Goal: Transaction & Acquisition: Book appointment/travel/reservation

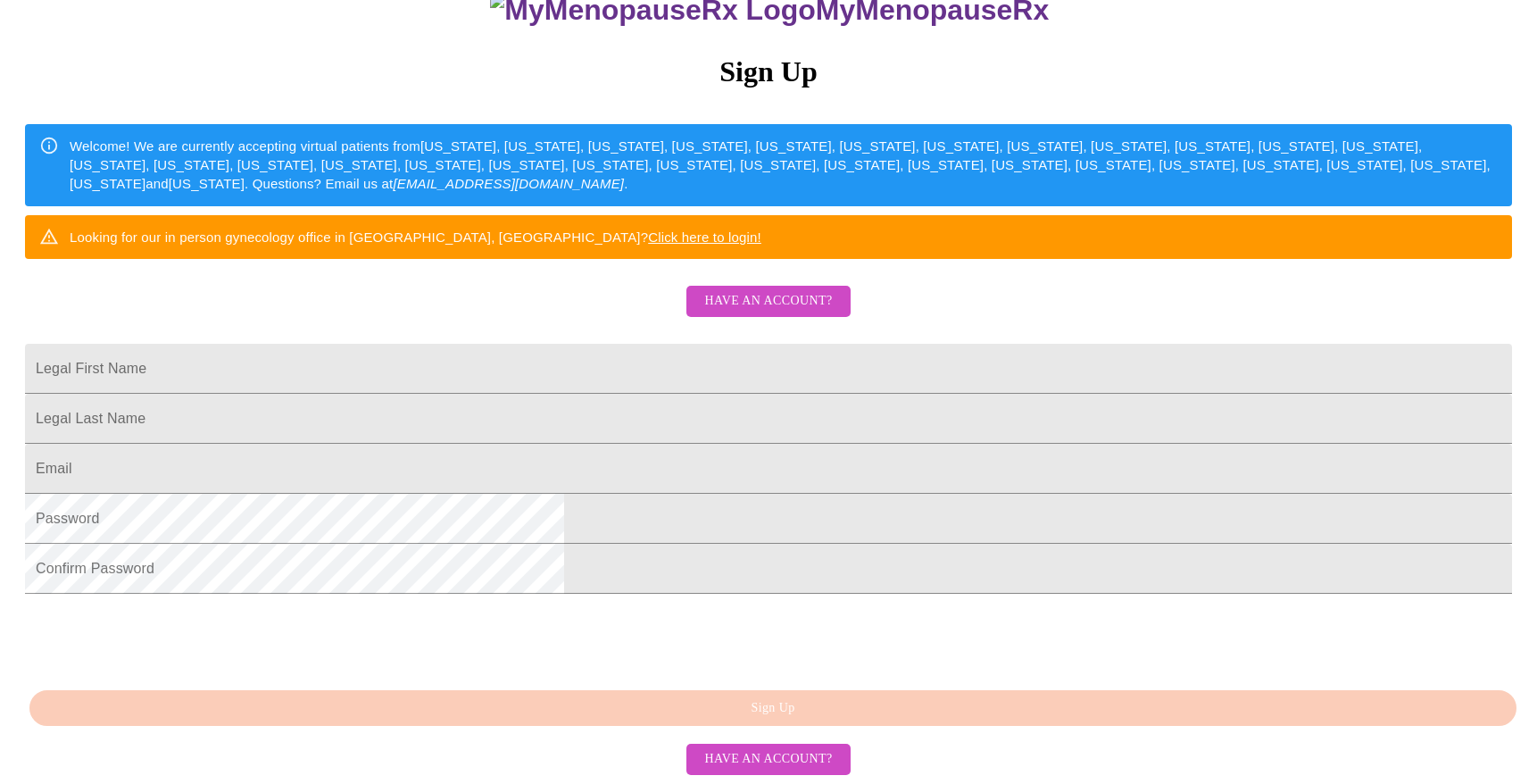
scroll to position [337, 0]
click at [783, 290] on span "Have an account?" at bounding box center [768, 301] width 128 height 23
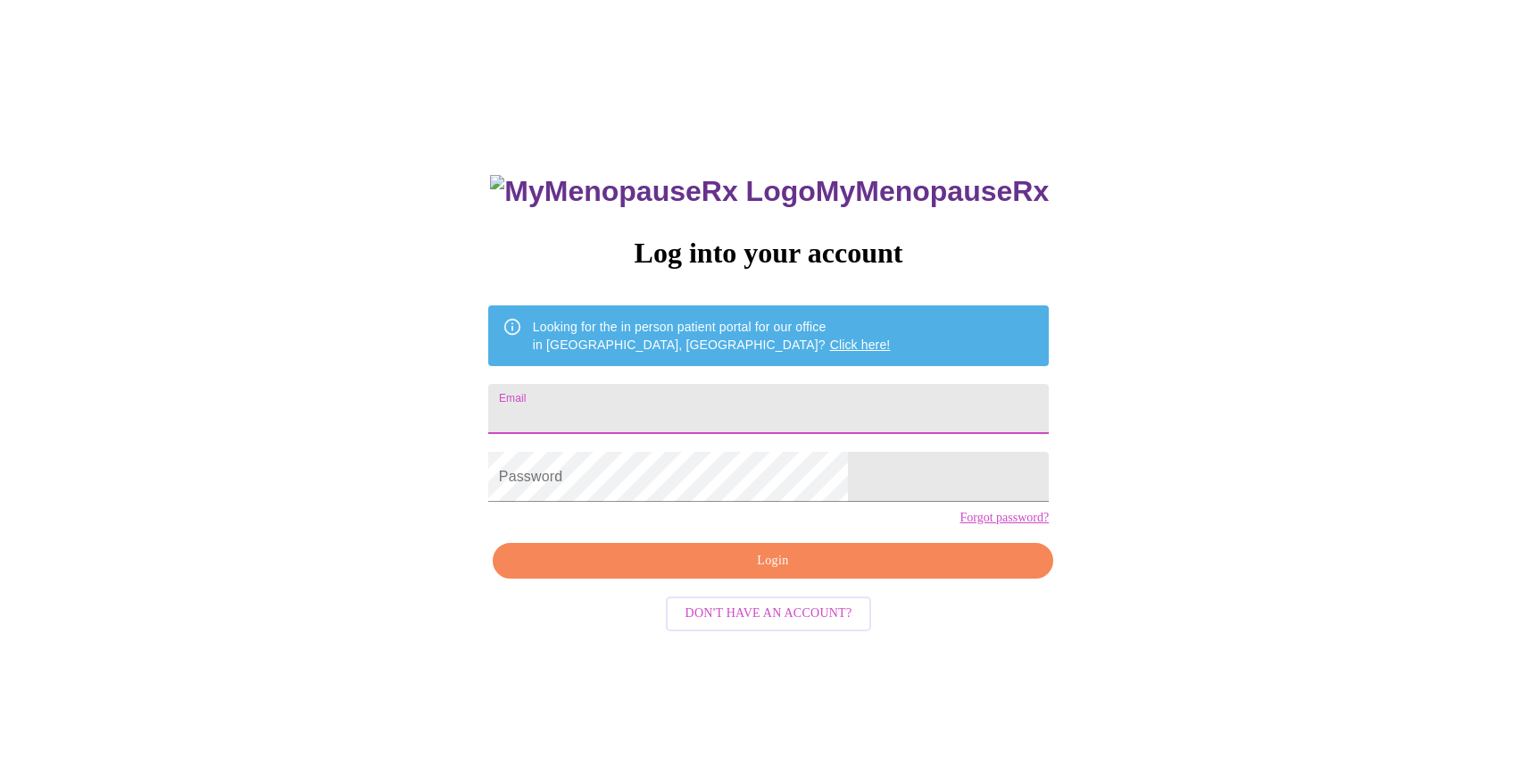
click at [708, 424] on input "Email" at bounding box center [768, 408] width 561 height 50
type input "[EMAIL_ADDRESS][DOMAIN_NAME]"
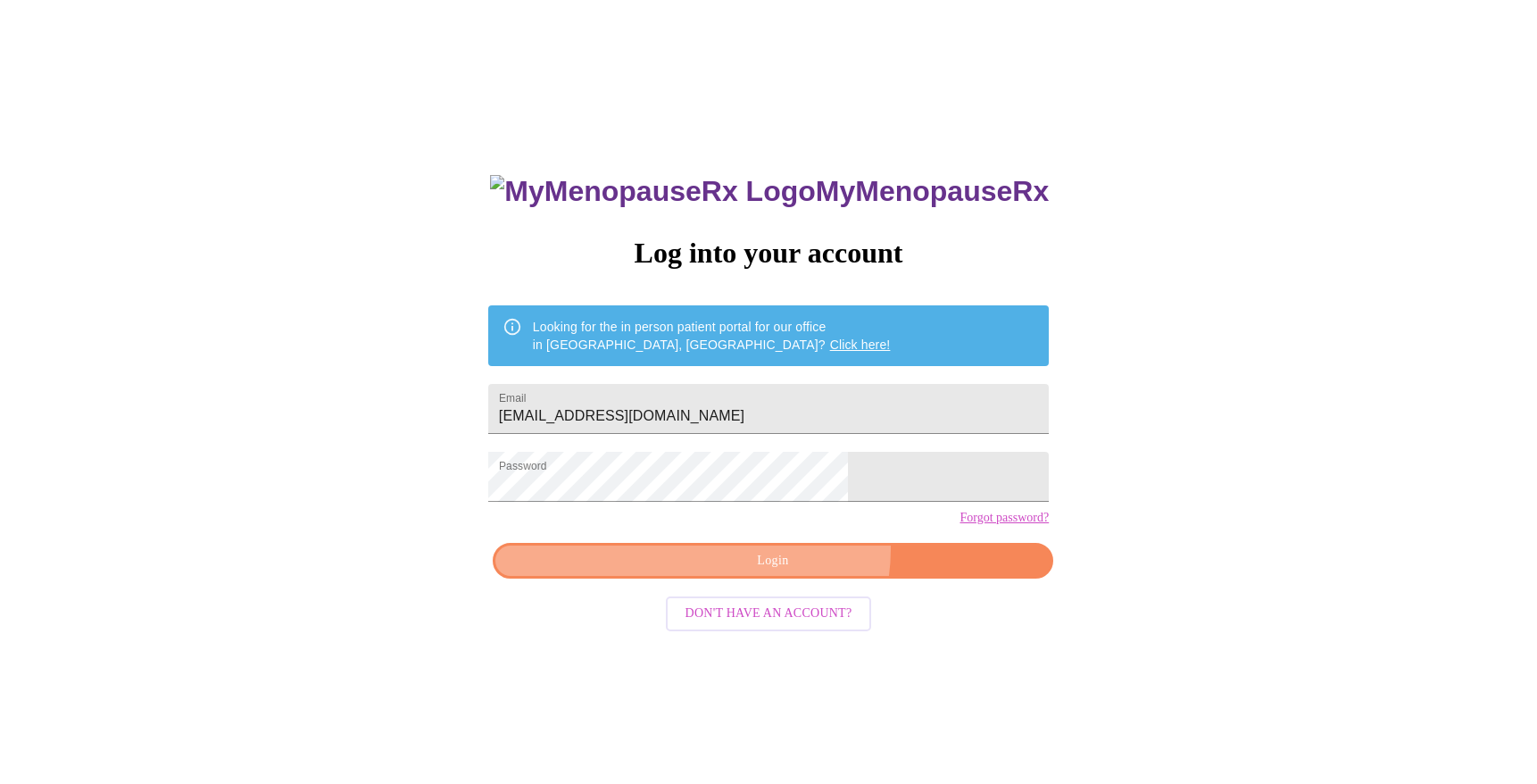
click at [792, 579] on button "Login" at bounding box center [773, 561] width 561 height 36
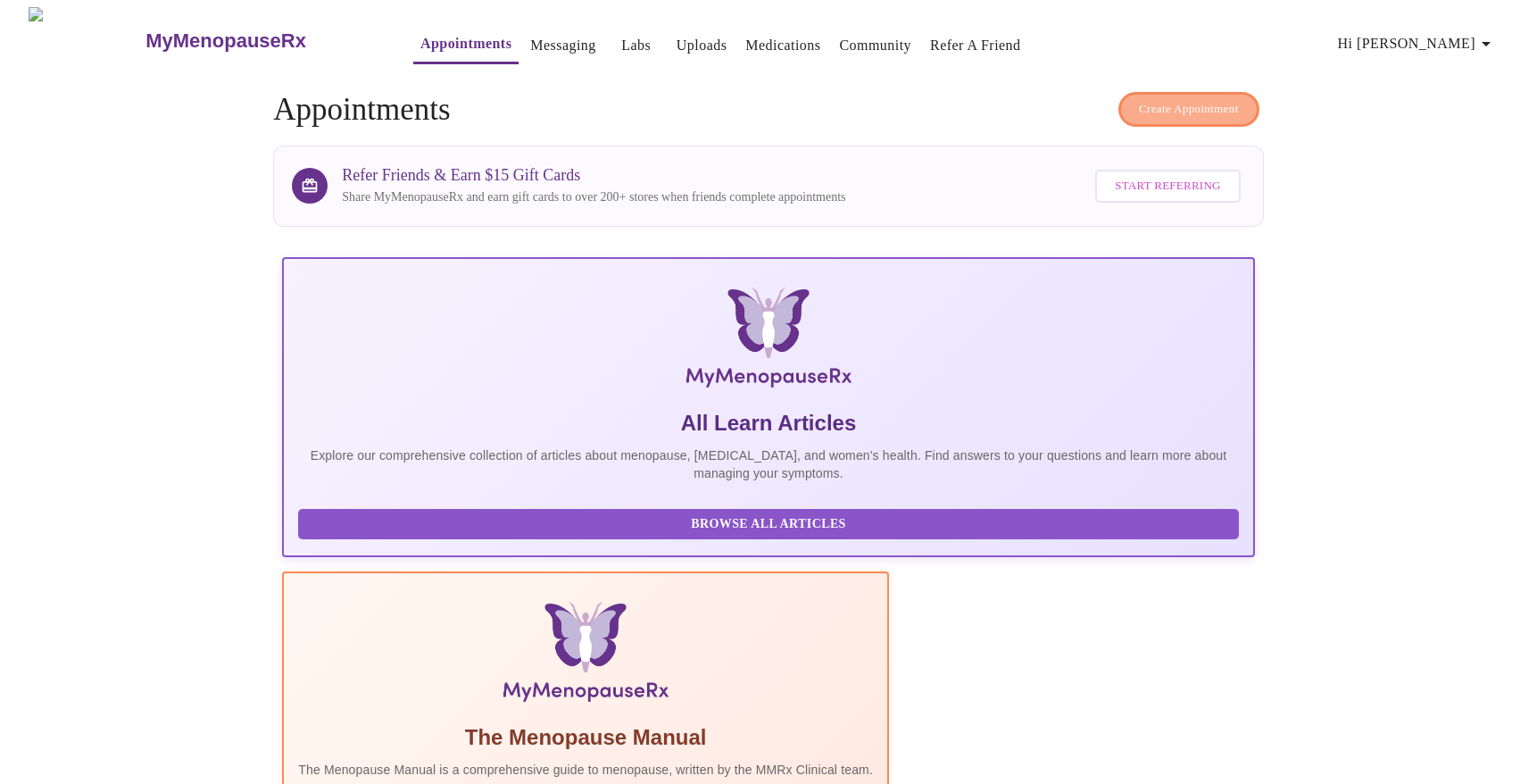
click at [1160, 108] on span "Create Appointment" at bounding box center [1190, 109] width 100 height 21
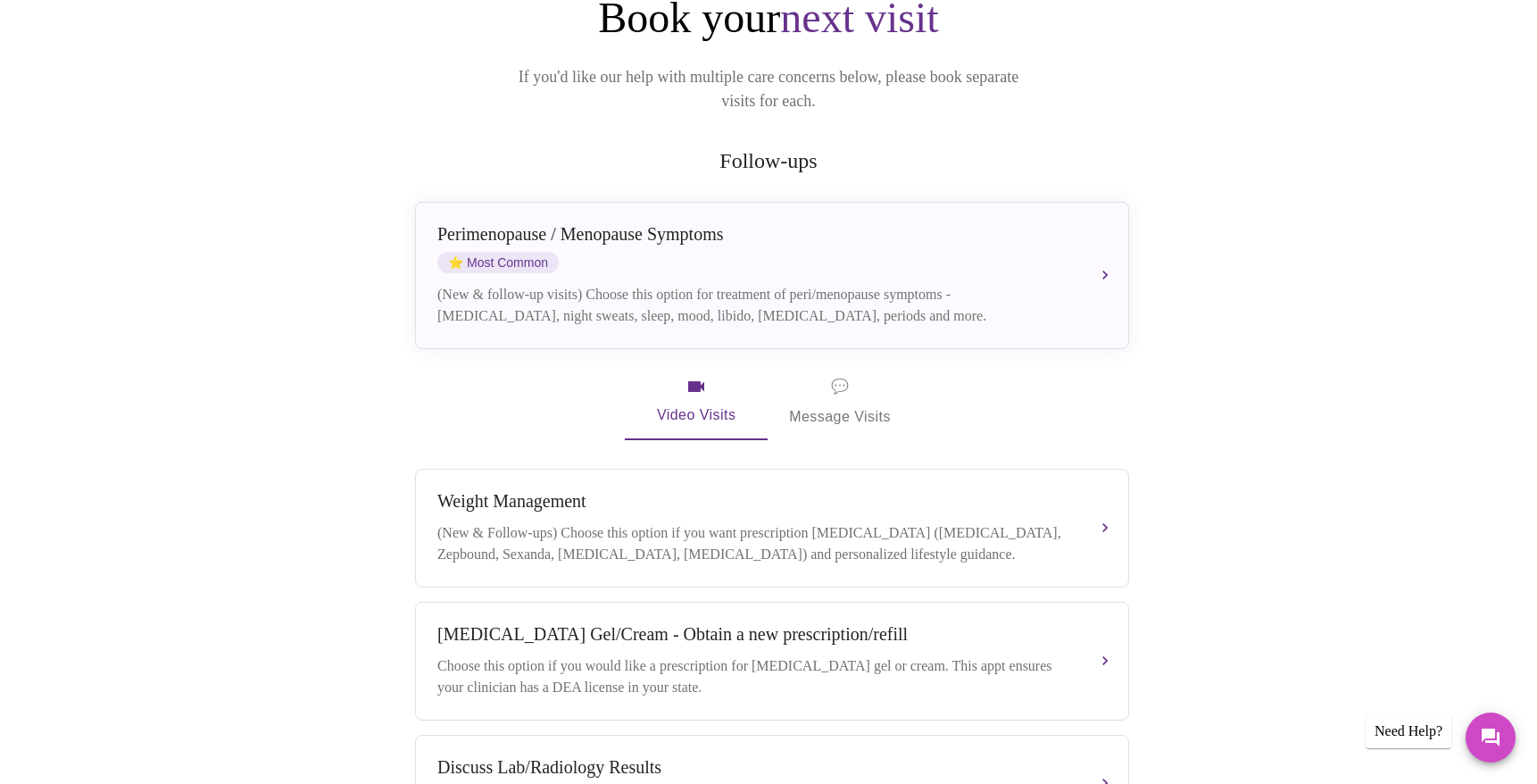
scroll to position [268, 0]
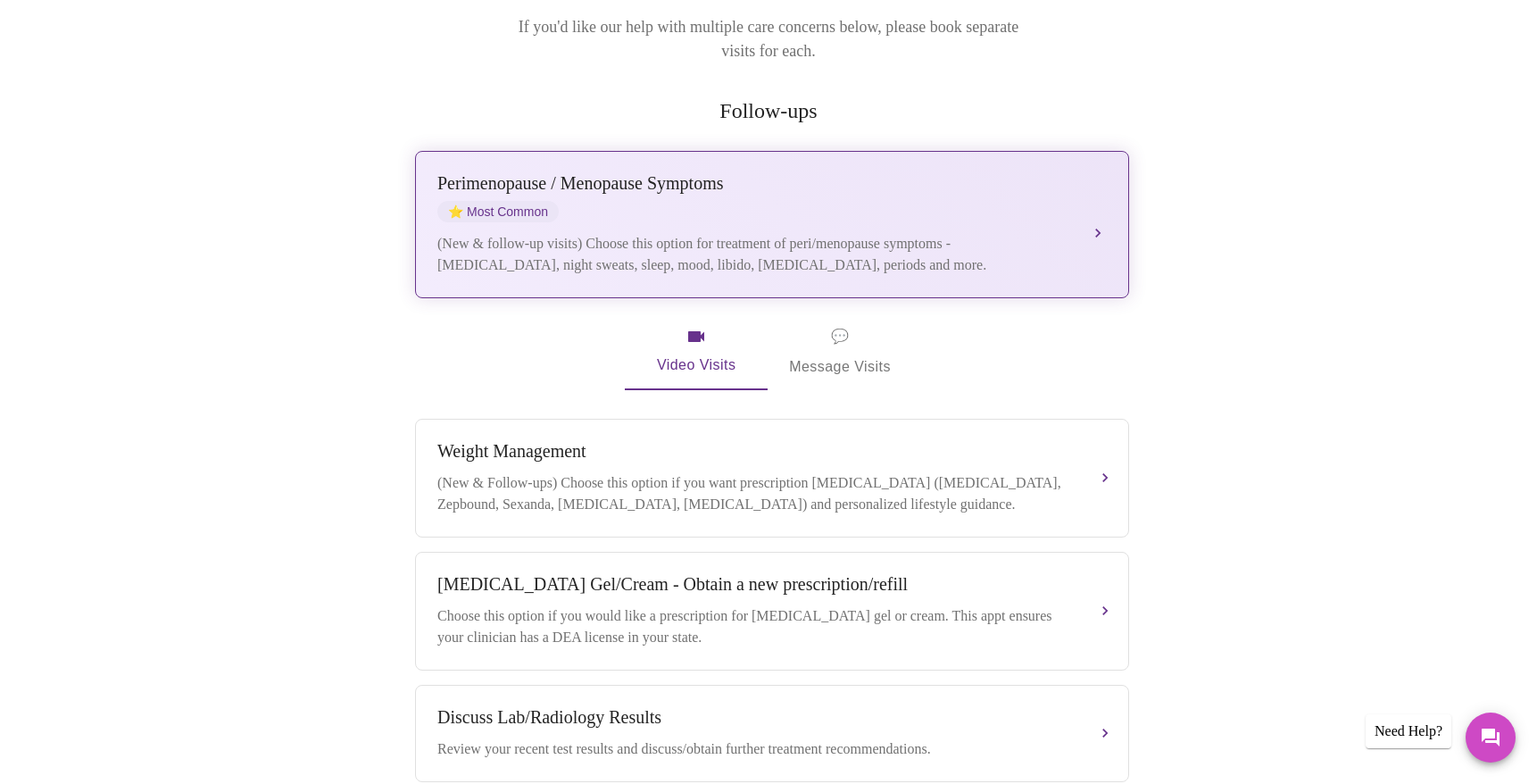
click at [819, 178] on div "[MEDICAL_DATA] / Menopause Symptoms ⭐ Most Common" at bounding box center [755, 198] width 634 height 49
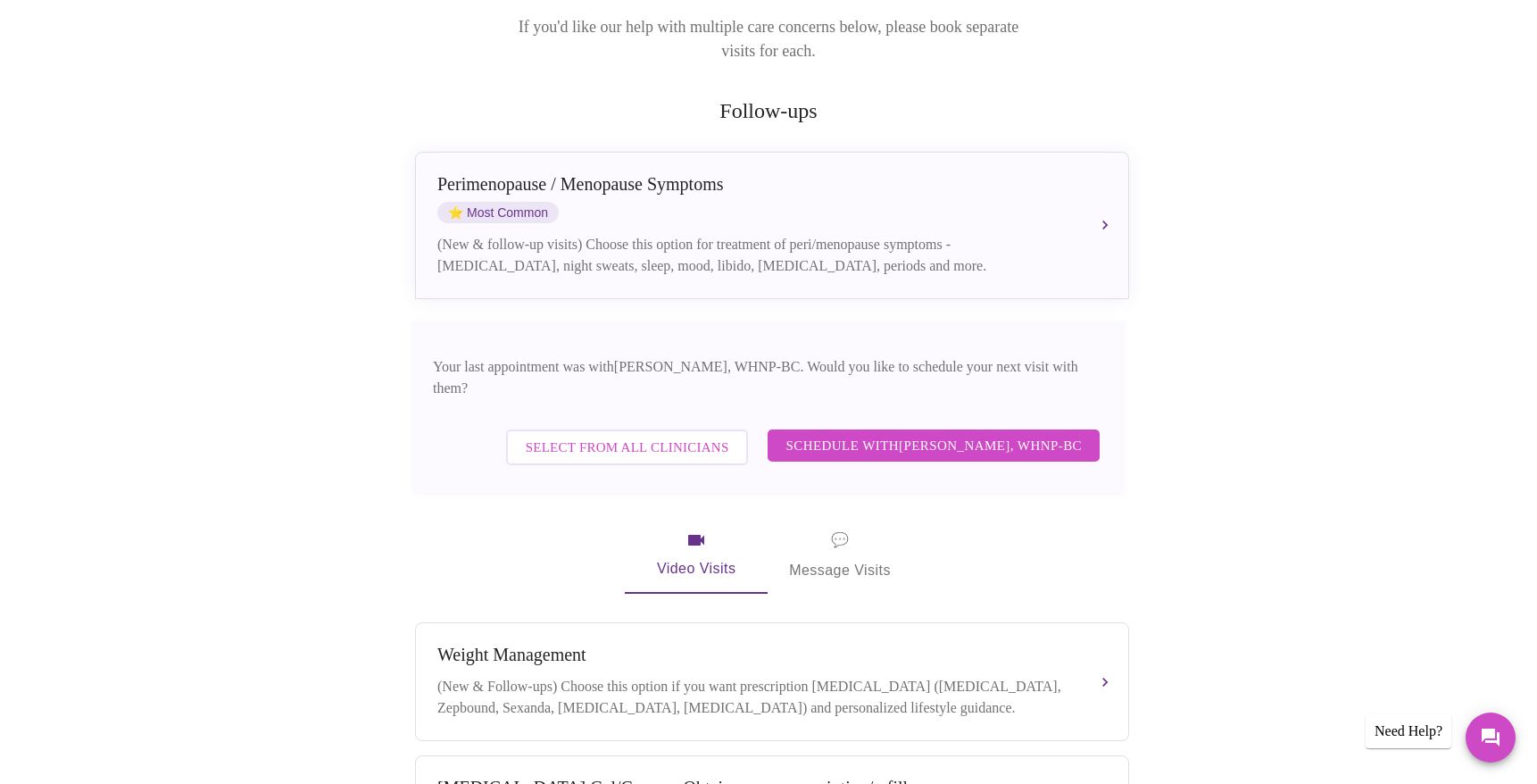
click at [939, 434] on span "Schedule with [PERSON_NAME], WHNP-BC" at bounding box center [933, 446] width 296 height 24
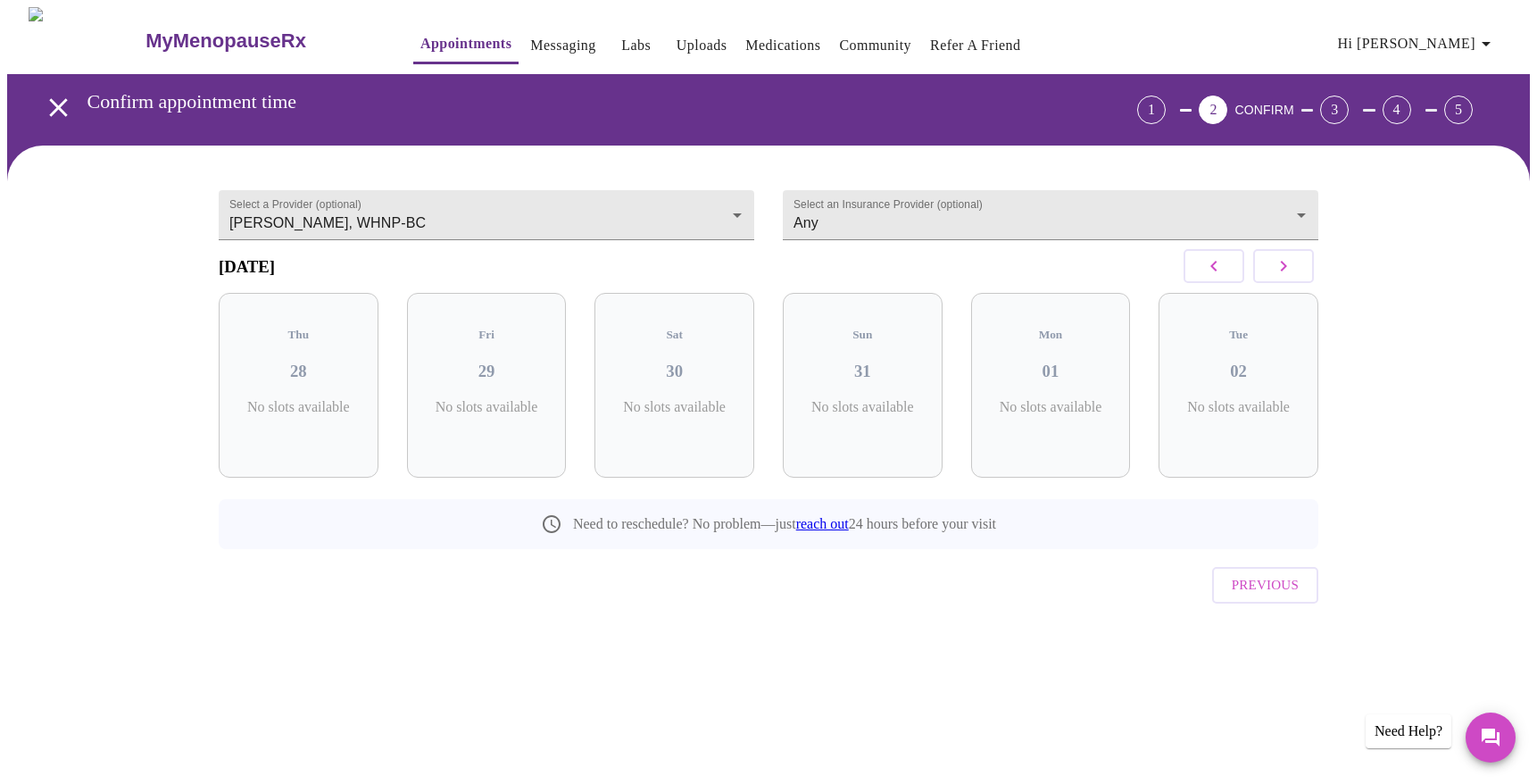
scroll to position [0, 0]
click at [1293, 271] on icon "button" at bounding box center [1291, 266] width 22 height 22
click at [286, 376] on div "Mon 08 4 Slots Left ( 6 Total)" at bounding box center [306, 386] width 159 height 185
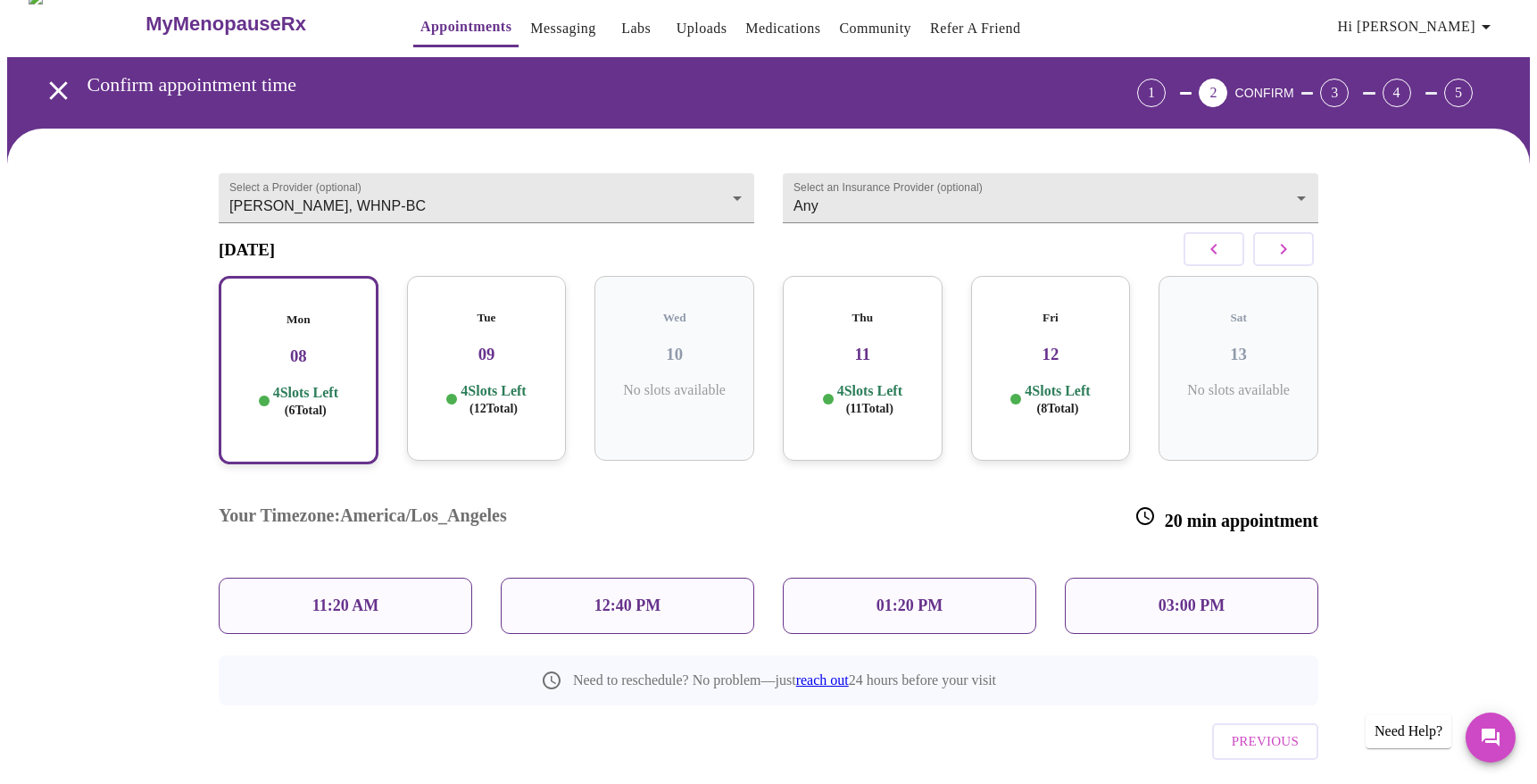
scroll to position [32, 0]
